Goal: Information Seeking & Learning: Learn about a topic

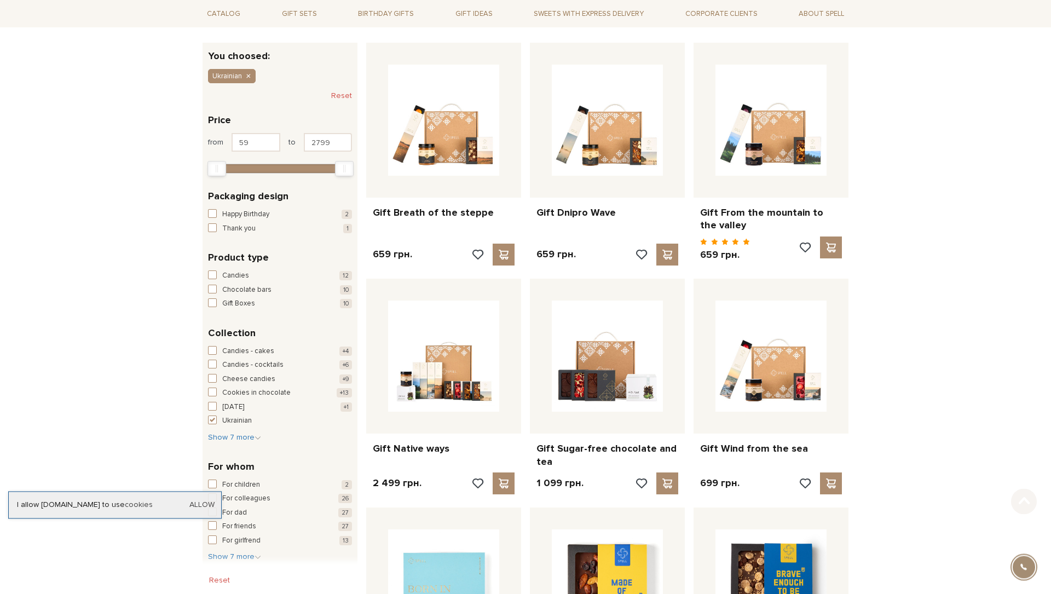
scroll to position [378, 0]
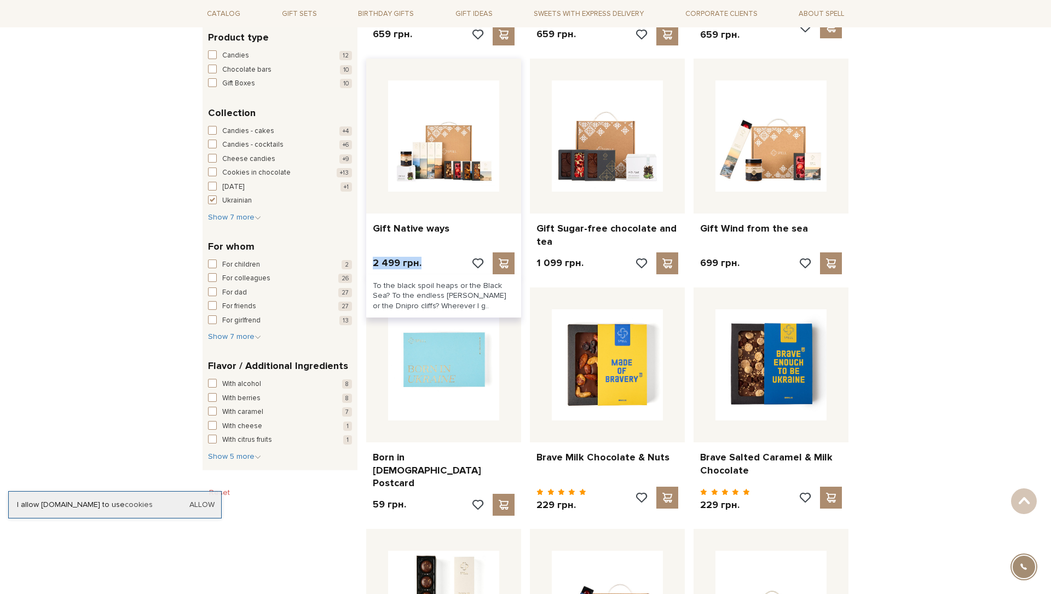
drag, startPoint x: 367, startPoint y: 279, endPoint x: 372, endPoint y: 265, distance: 14.4
click at [372, 265] on div "Gift Breath of the steppe 659 грн." at bounding box center [607, 503] width 491 height 1379
copy div "2 499 грн."
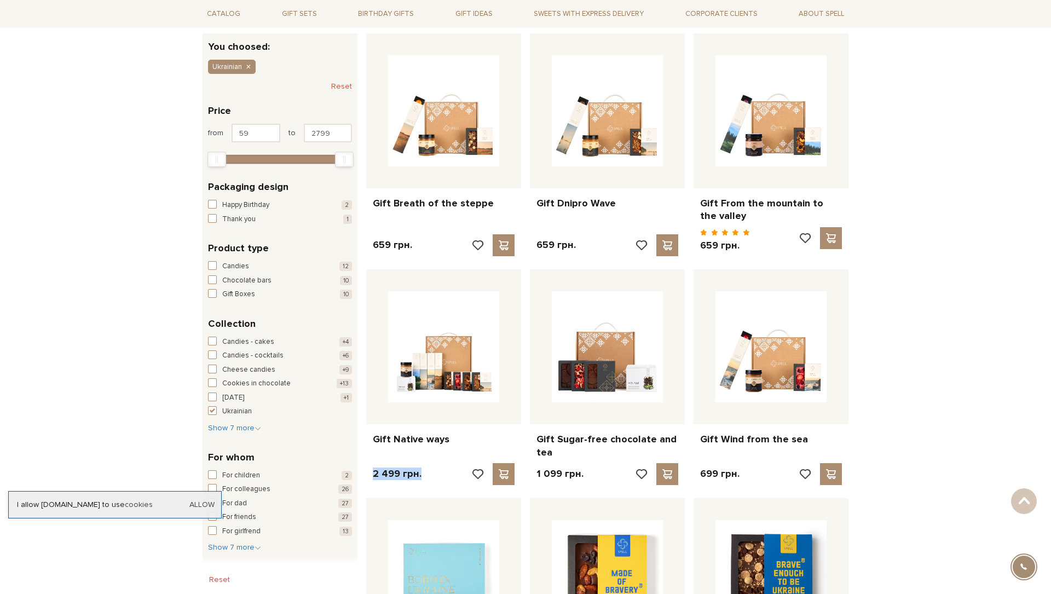
scroll to position [76, 0]
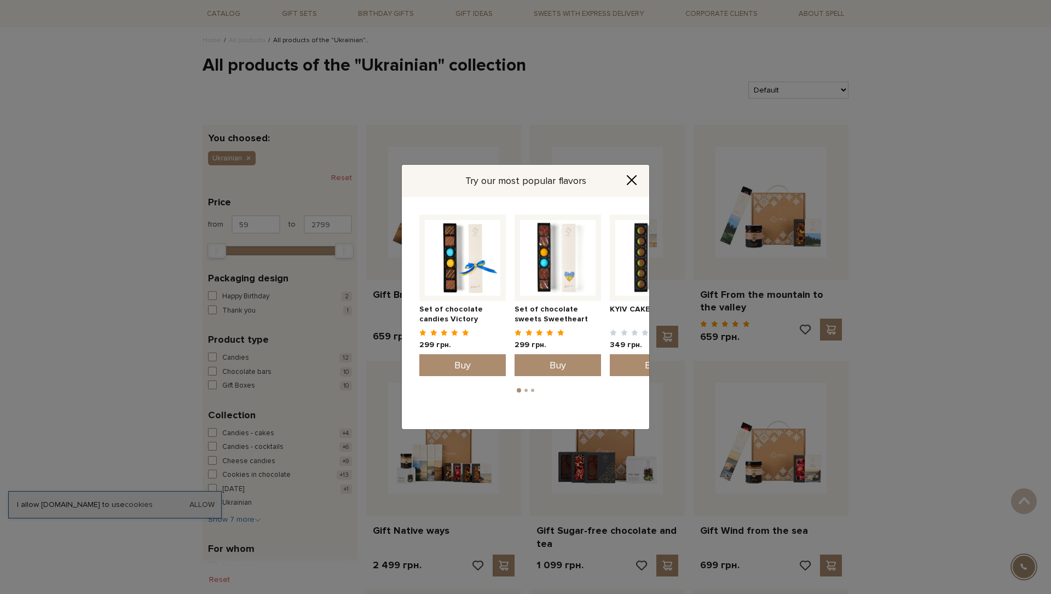
click at [637, 178] on icon "Close" at bounding box center [631, 180] width 11 height 11
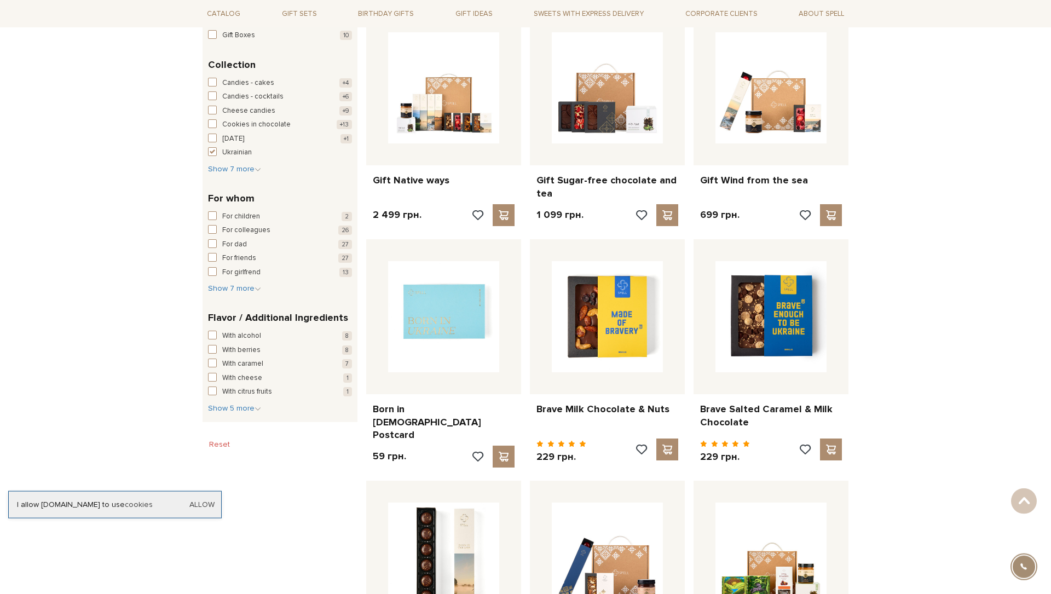
scroll to position [453, 0]
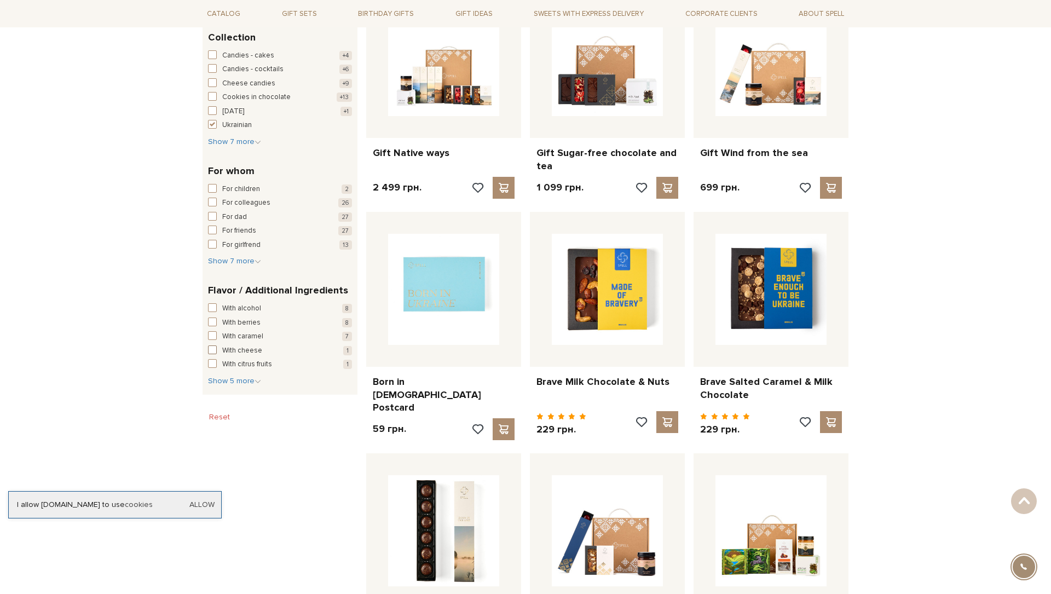
click at [208, 349] on span "button" at bounding box center [212, 349] width 9 height 9
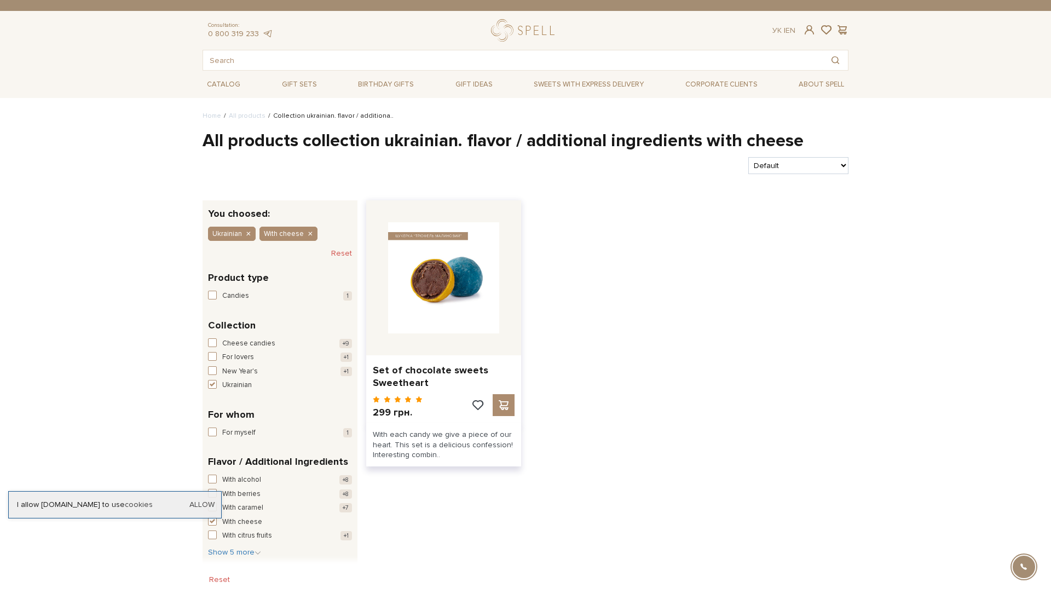
click at [469, 300] on img at bounding box center [443, 277] width 111 height 111
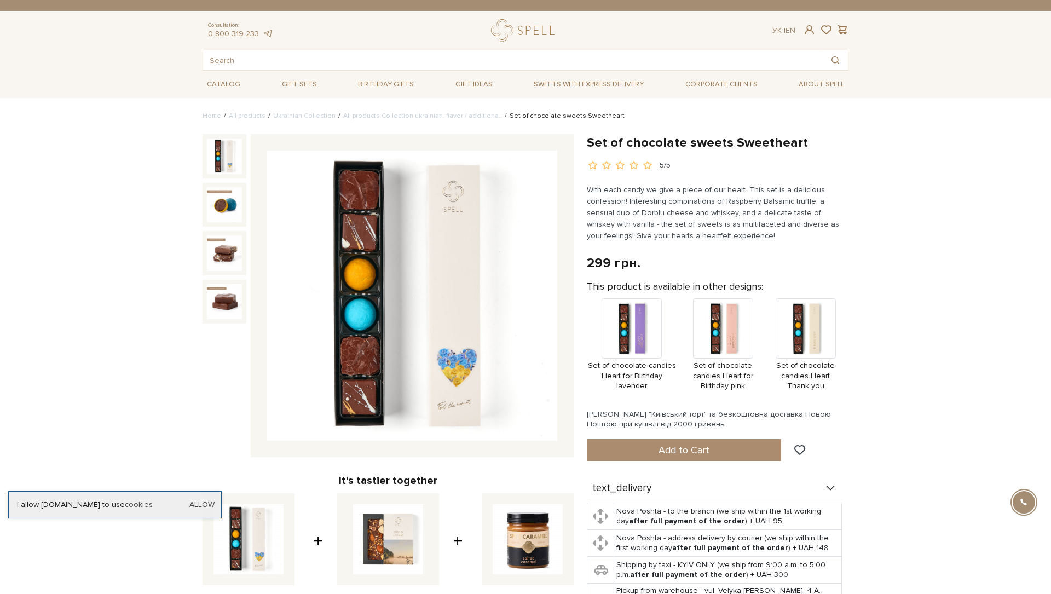
click at [606, 213] on p "With each candy we give a piece of our heart. This set is a delicious confessio…" at bounding box center [715, 212] width 257 height 57
click at [622, 210] on p "With each candy we give a piece of our heart. This set is a delicious confessio…" at bounding box center [715, 212] width 257 height 57
drag, startPoint x: 622, startPoint y: 210, endPoint x: 646, endPoint y: 211, distance: 24.6
click at [646, 211] on p "With each candy we give a piece of our heart. This set is a delicious confessio…" at bounding box center [715, 212] width 257 height 57
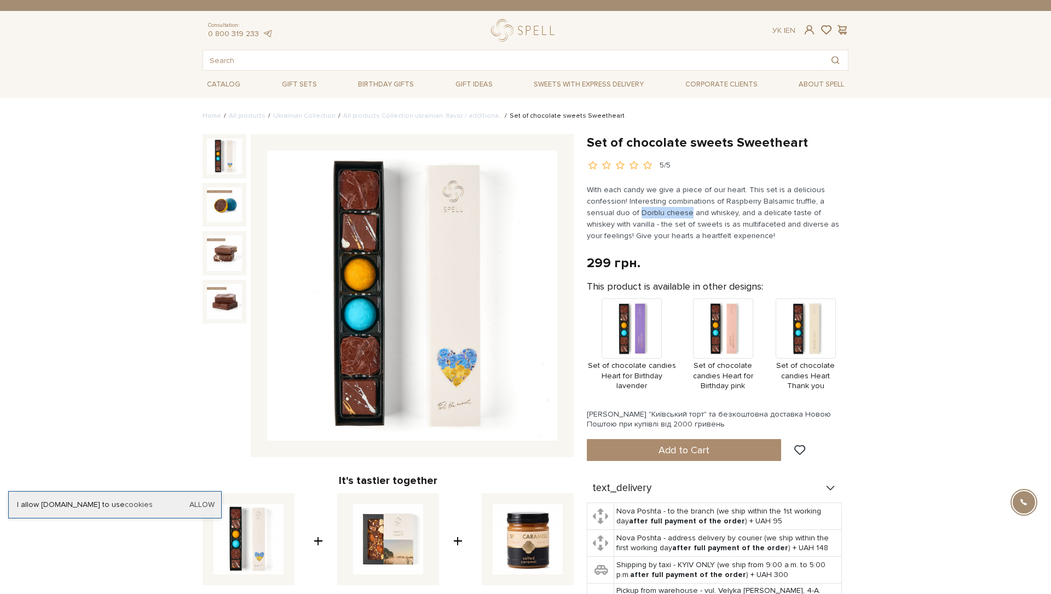
copy p "Dorblu cheese"
